Goal: Transaction & Acquisition: Purchase product/service

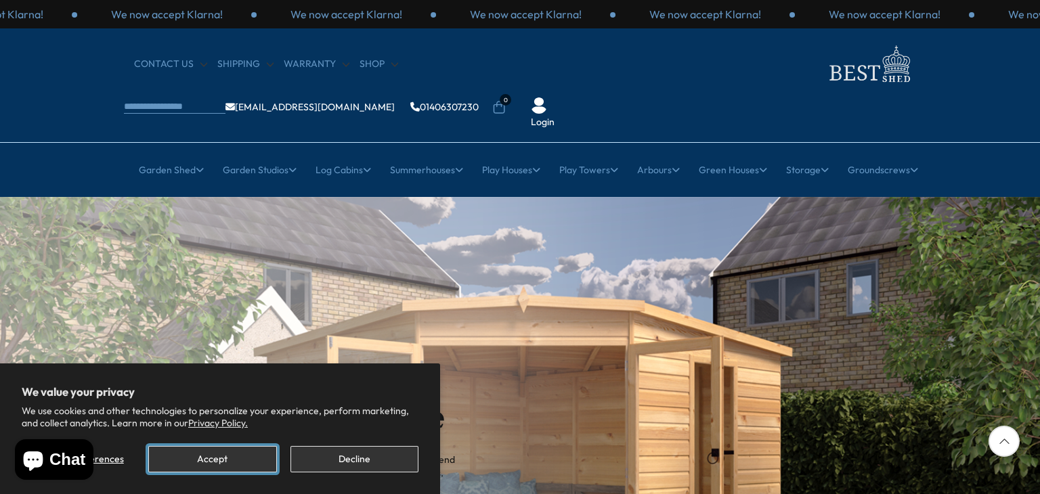
click at [231, 452] on button "Accept" at bounding box center [212, 459] width 128 height 26
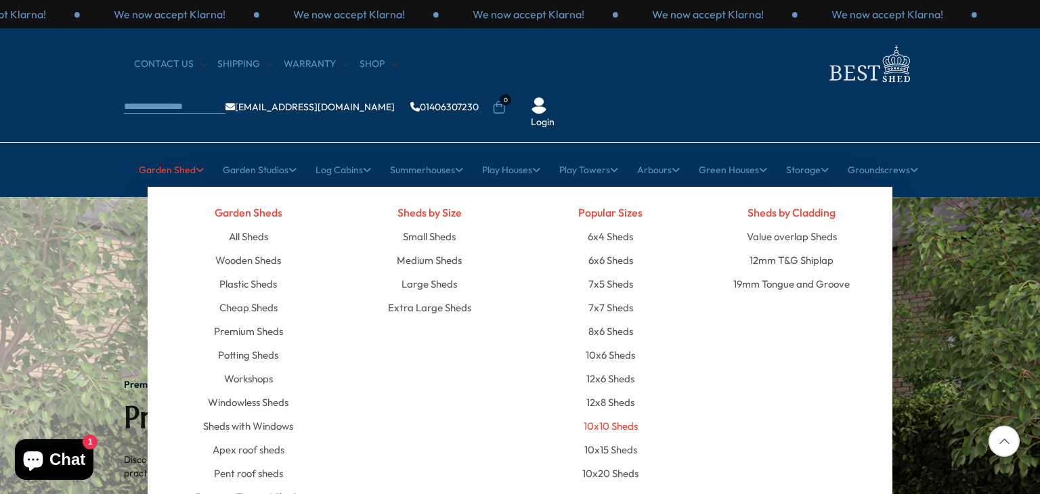
click at [597, 414] on link "10x10 Sheds" at bounding box center [611, 426] width 54 height 24
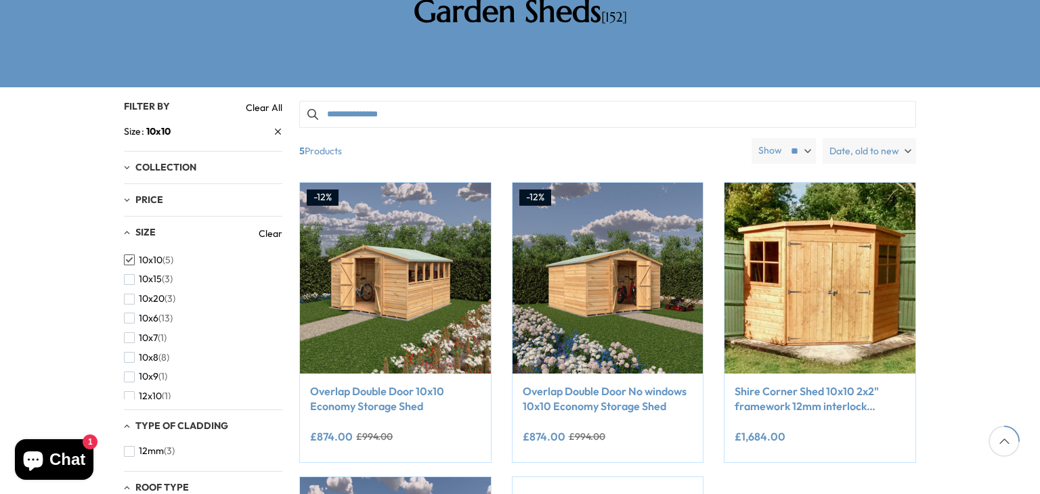
scroll to position [271, 0]
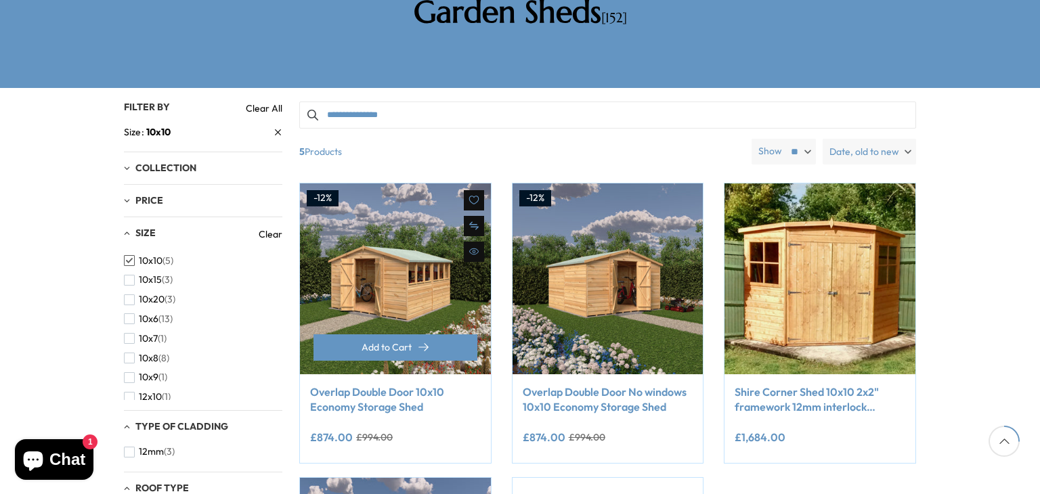
click at [412, 385] on link "Overlap Double Door 10x10 Economy Storage Shed" at bounding box center [395, 400] width 171 height 30
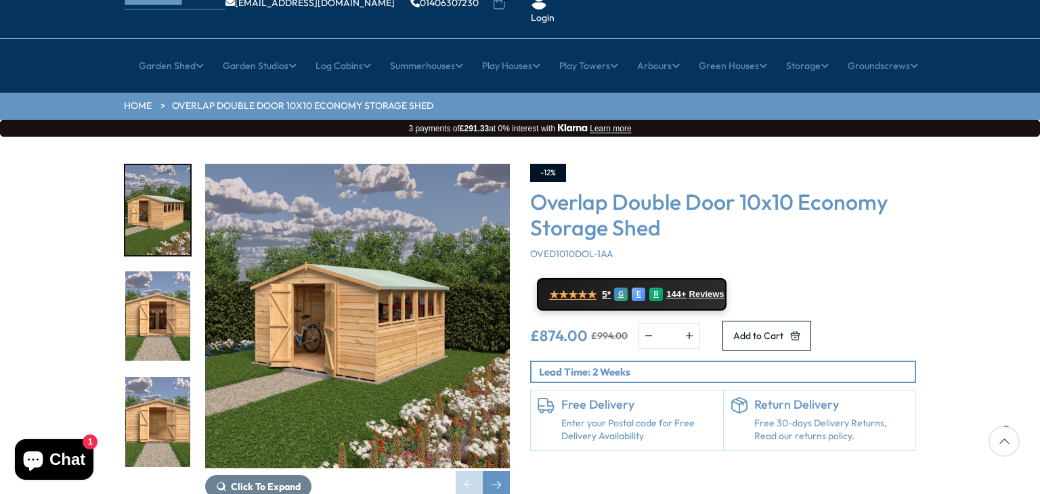
scroll to position [163, 0]
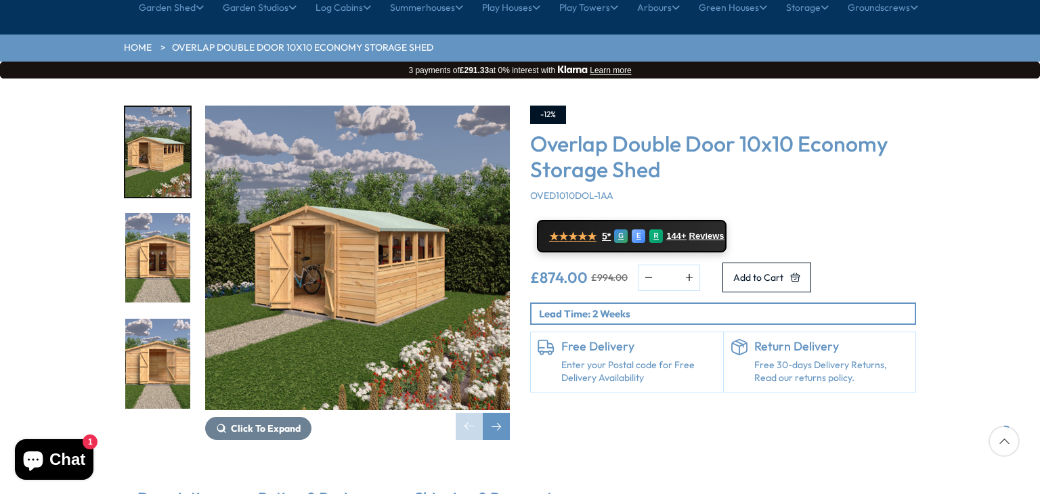
click at [156, 213] on img "2 / 23" at bounding box center [157, 258] width 65 height 90
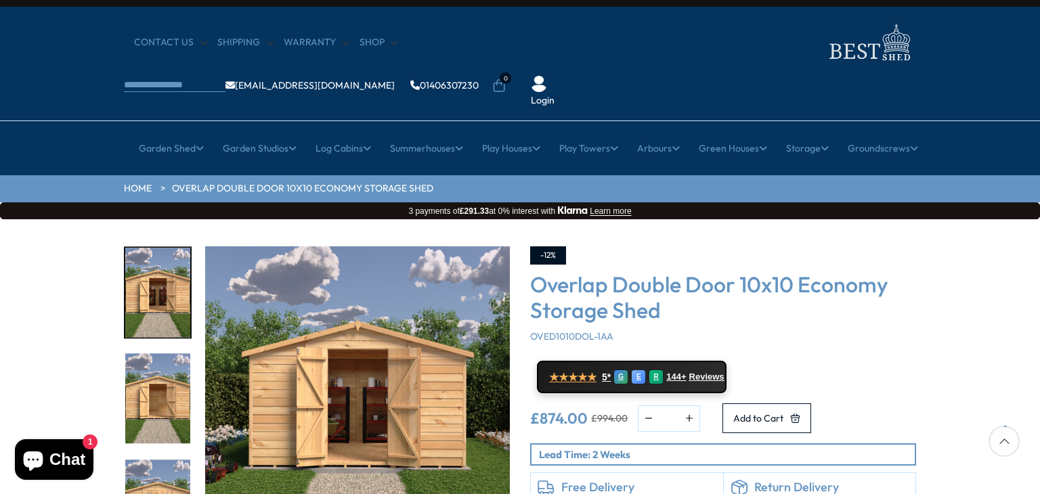
scroll to position [0, 0]
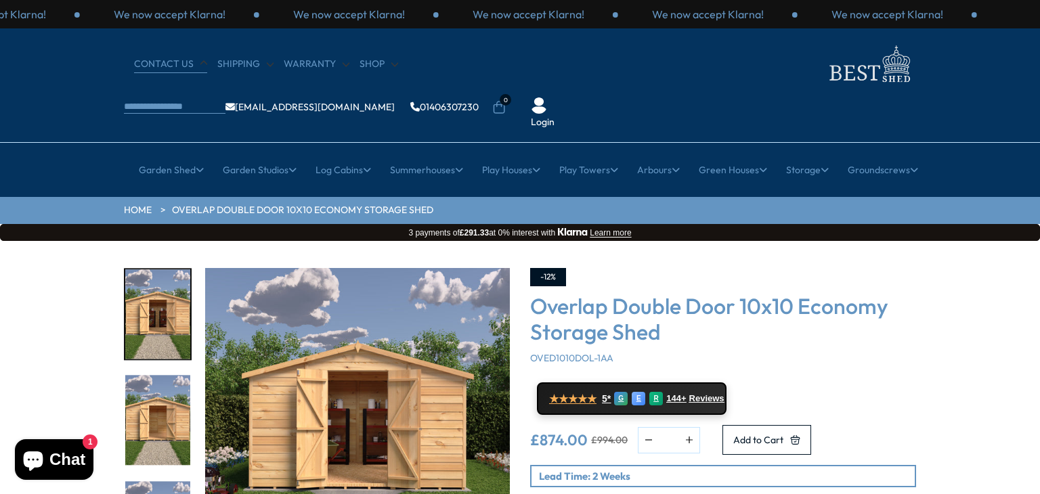
click at [167, 64] on link "CONTACT US" at bounding box center [170, 65] width 73 height 14
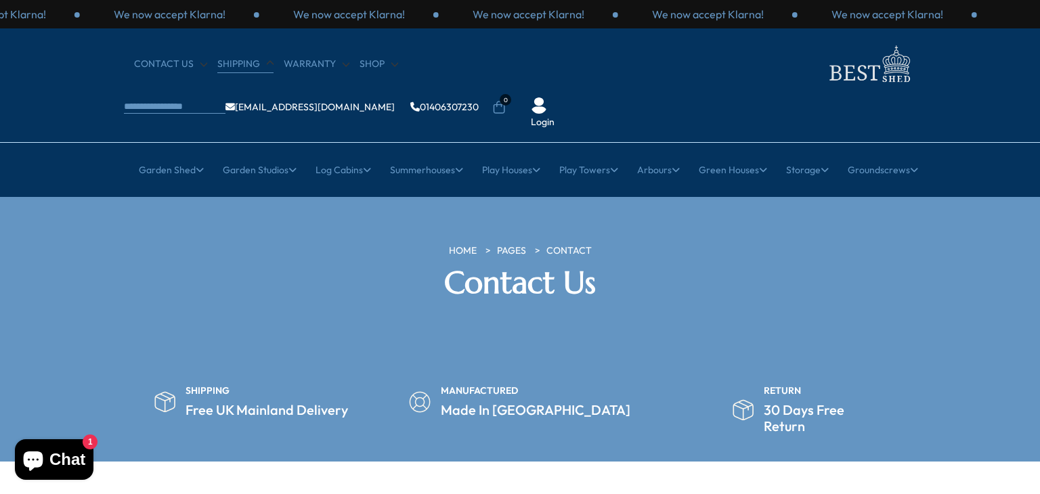
click at [231, 67] on link "Shipping" at bounding box center [245, 65] width 56 height 14
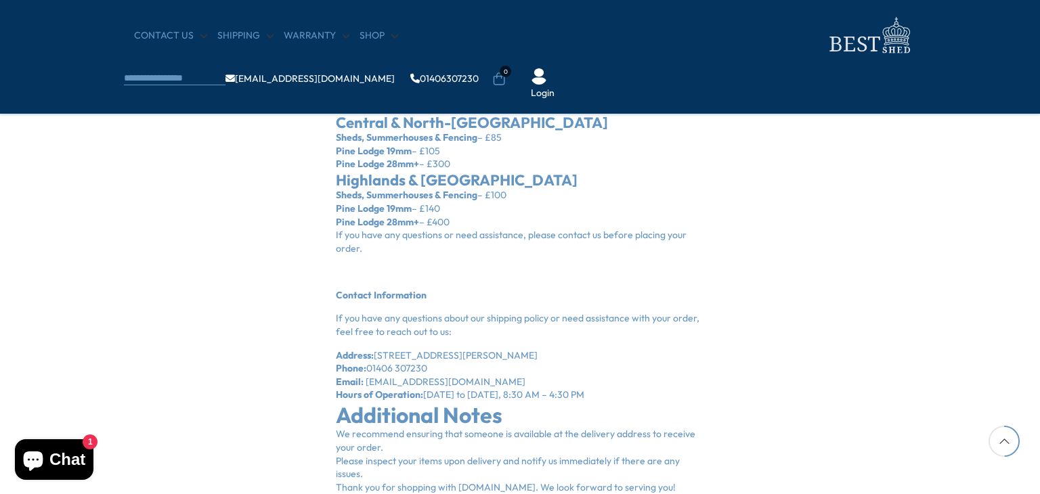
scroll to position [596, 0]
